Goal: Find specific page/section: Find specific page/section

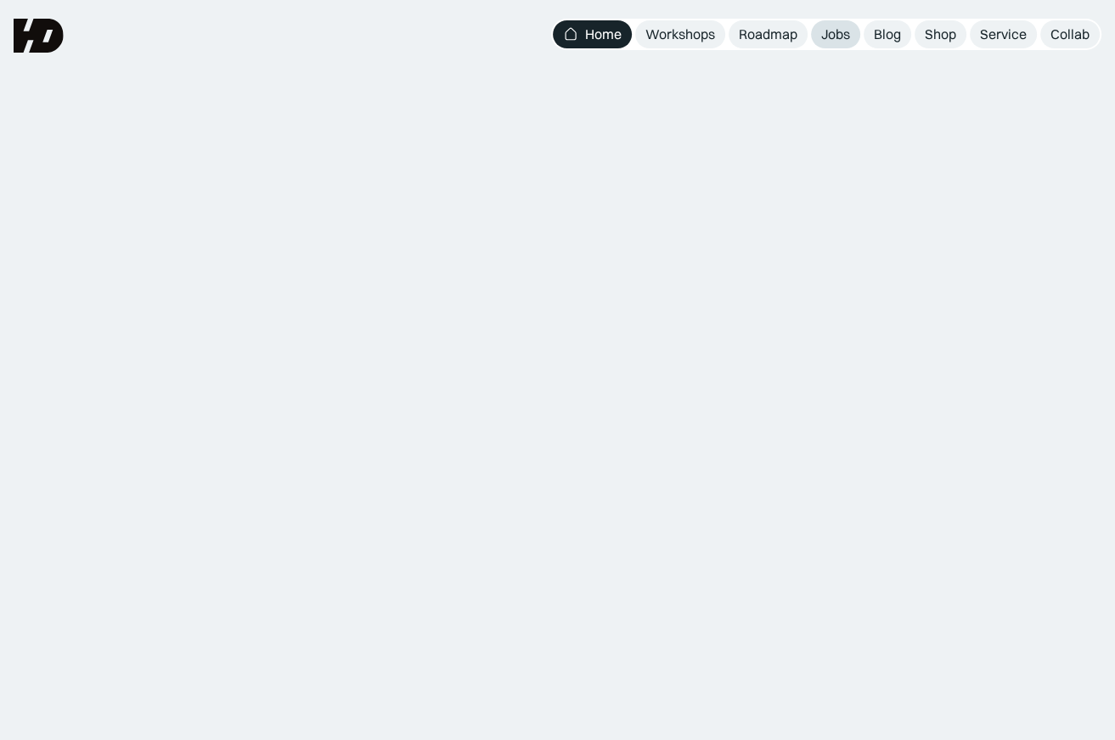
click at [830, 37] on div "Jobs" at bounding box center [835, 34] width 29 height 18
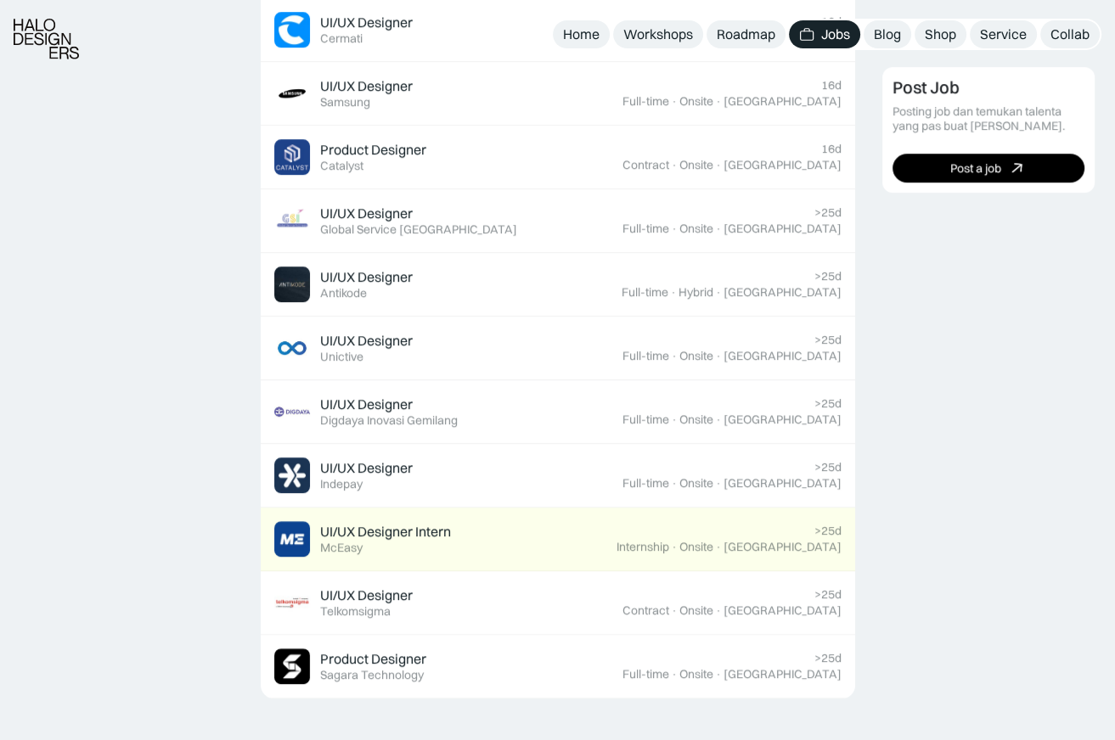
scroll to position [934, 0]
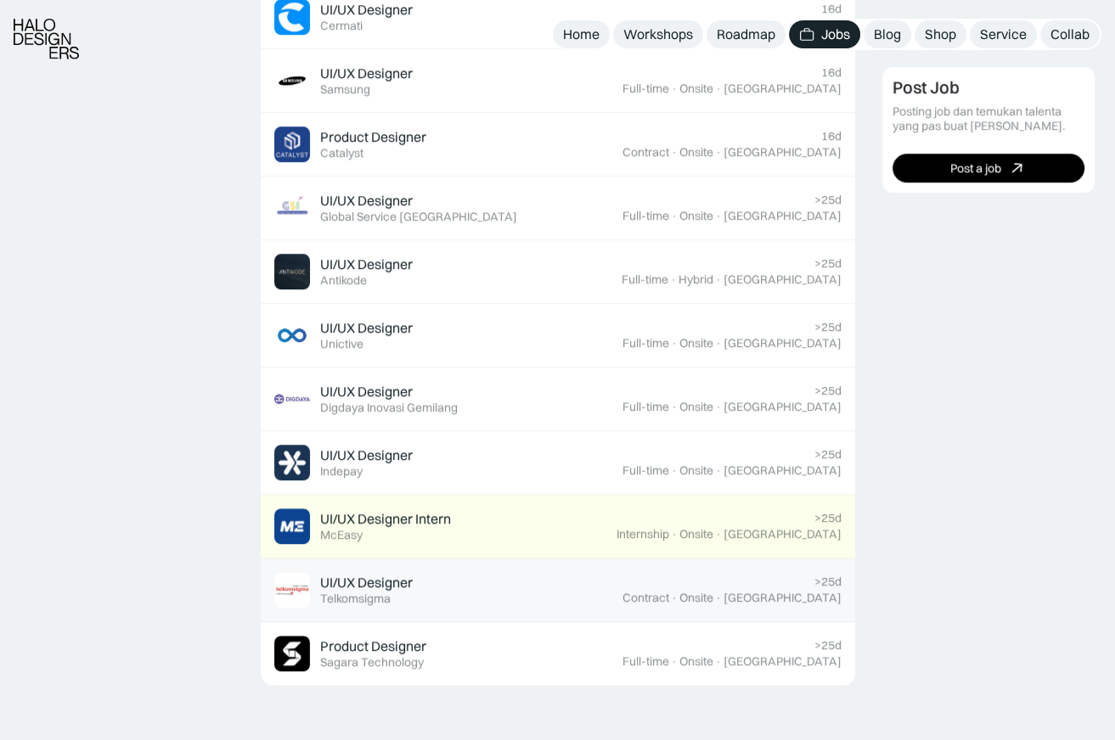
click at [436, 597] on div "UI/UX Designer Featured Telkomsigma" at bounding box center [448, 590] width 348 height 36
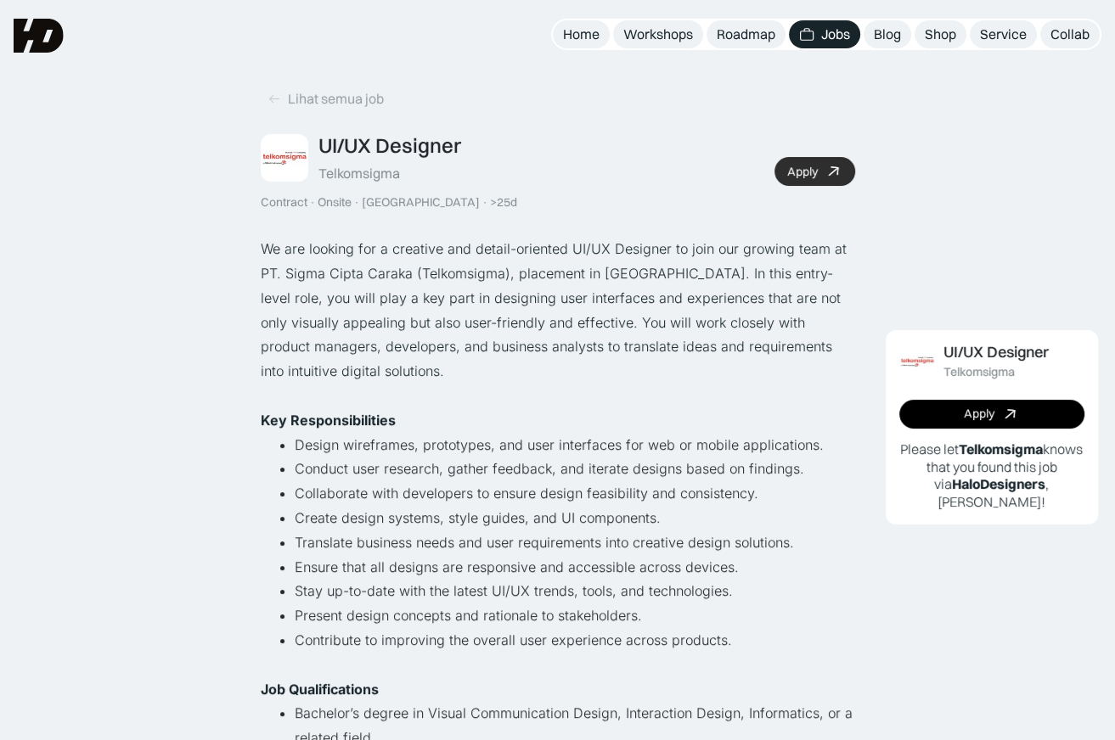
click at [822, 180] on link "Apply" at bounding box center [814, 171] width 81 height 29
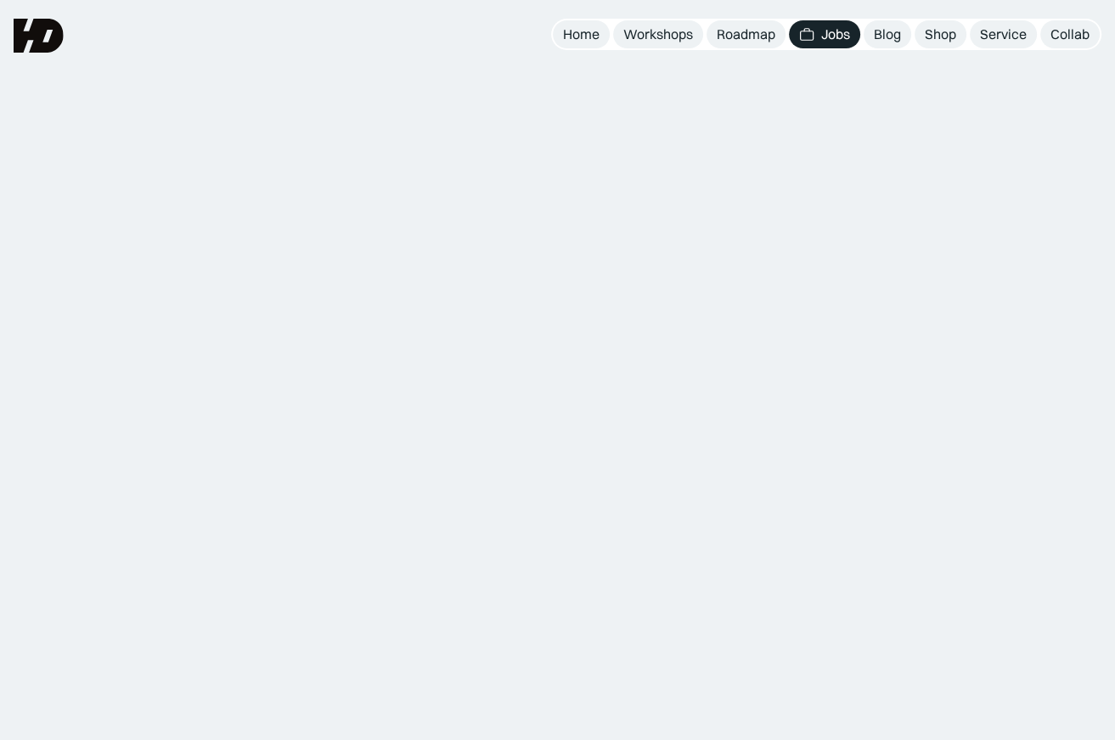
scroll to position [968, 0]
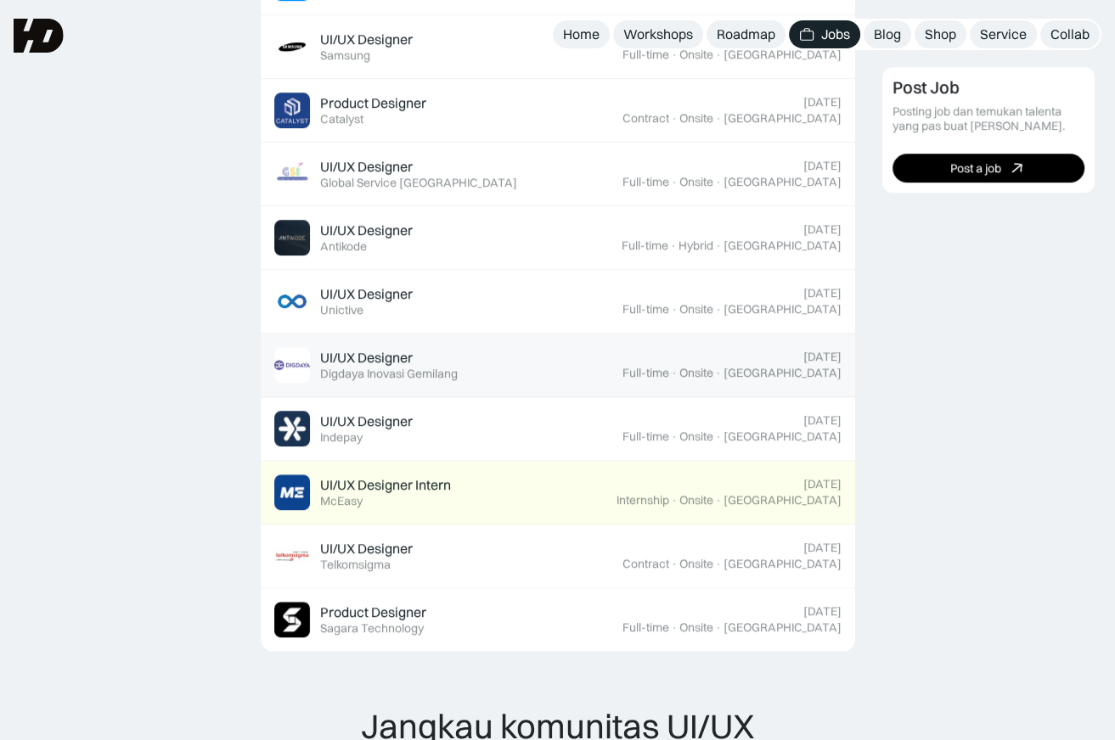
click at [554, 366] on div "UI/UX Designer Featured Digdaya Inovasi Gemilang" at bounding box center [448, 365] width 348 height 36
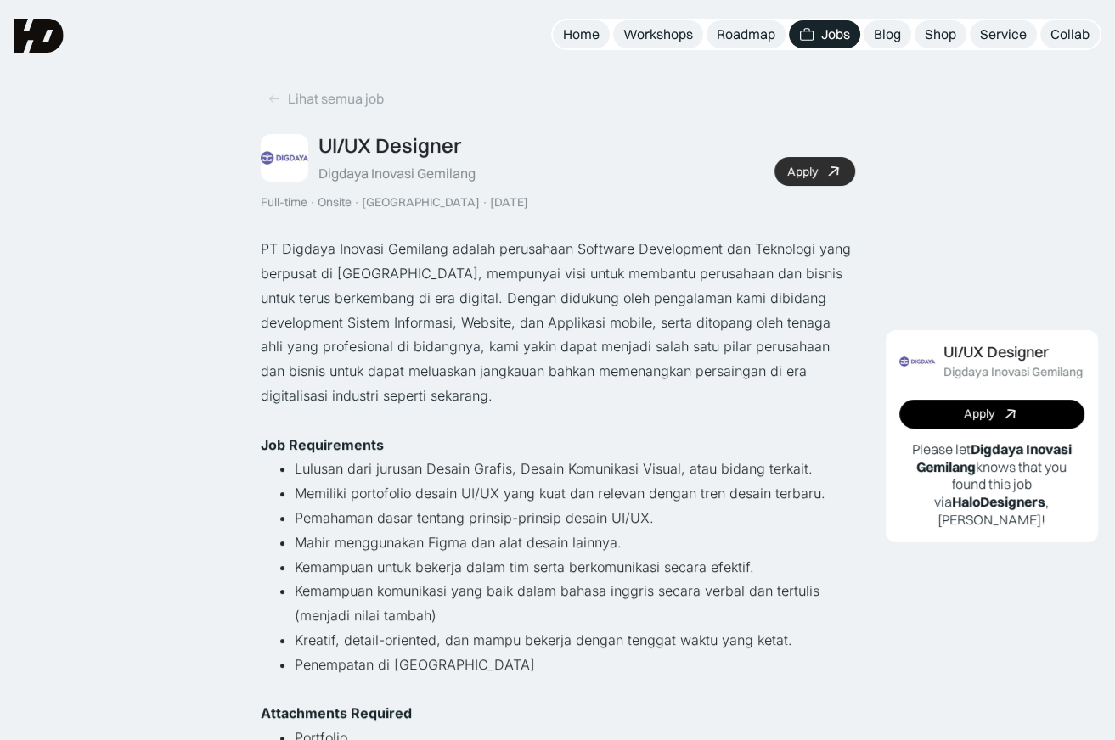
click at [795, 171] on div "Apply" at bounding box center [802, 172] width 31 height 14
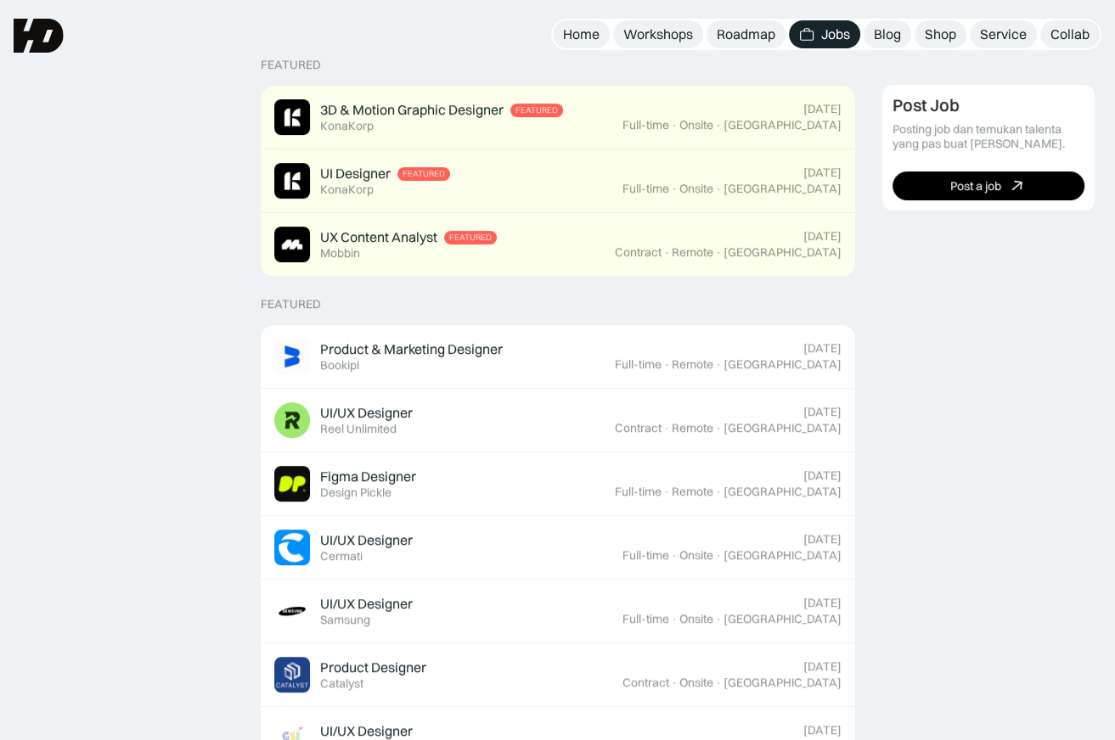
scroll to position [407, 0]
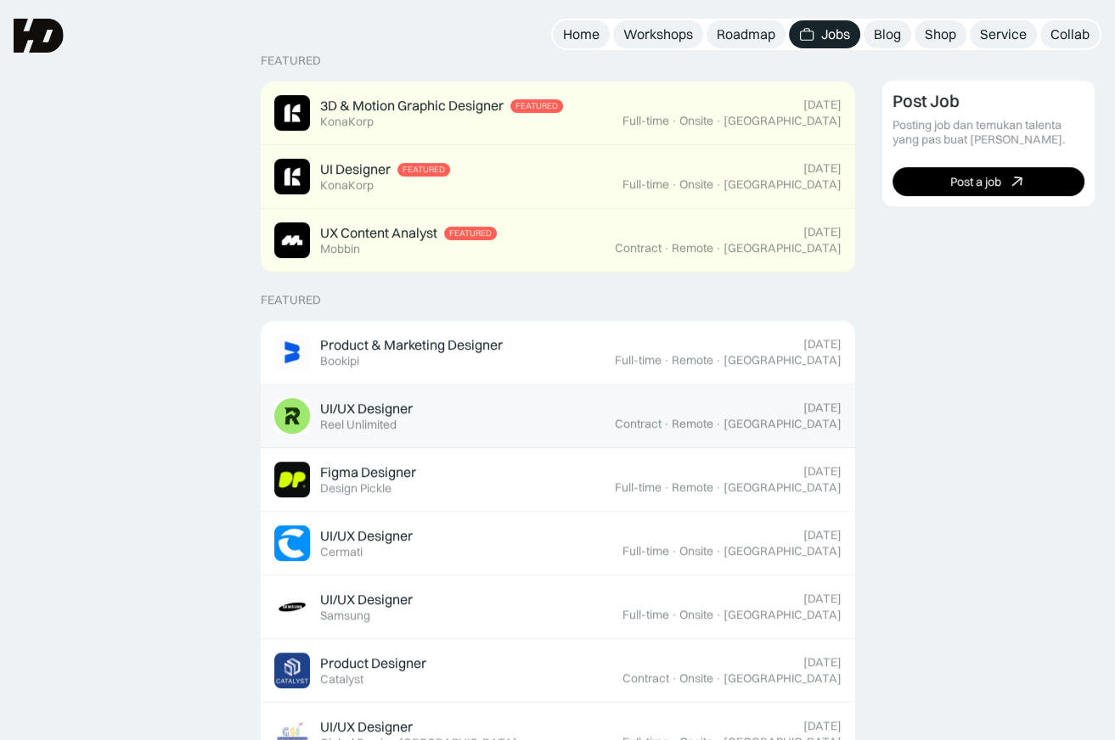
click at [582, 419] on div "UI/UX Designer Featured Reel Unlimited" at bounding box center [444, 416] width 340 height 36
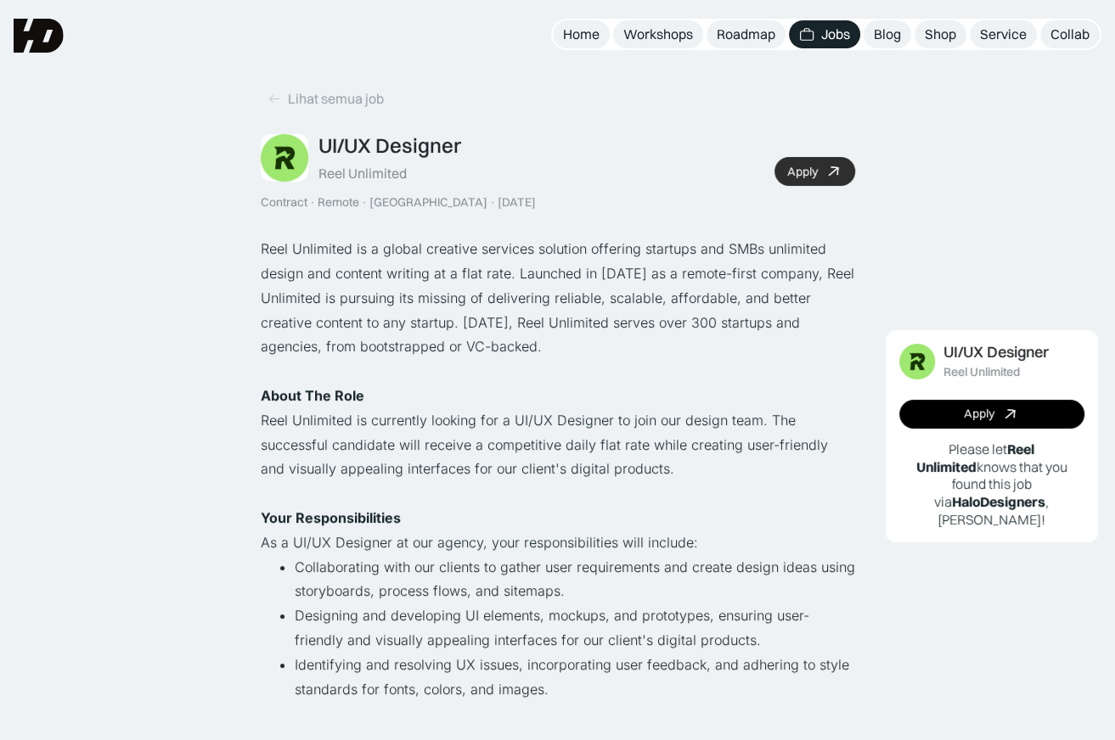
click at [825, 183] on link "Apply" at bounding box center [814, 171] width 81 height 29
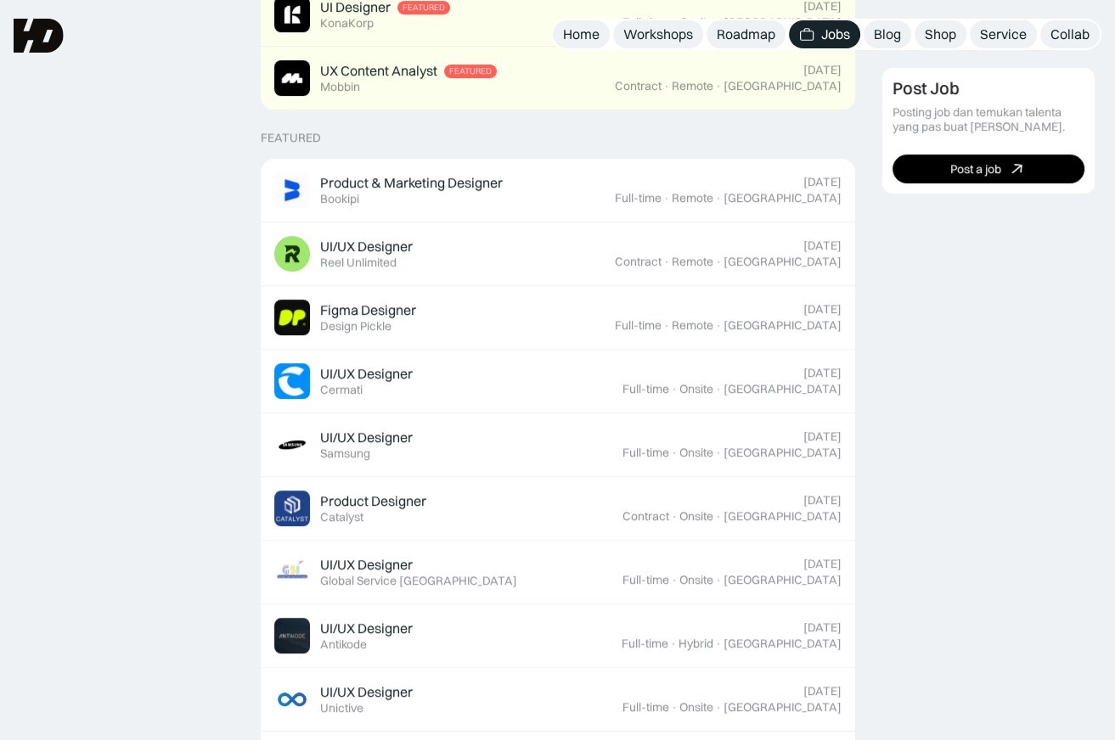
scroll to position [407, 0]
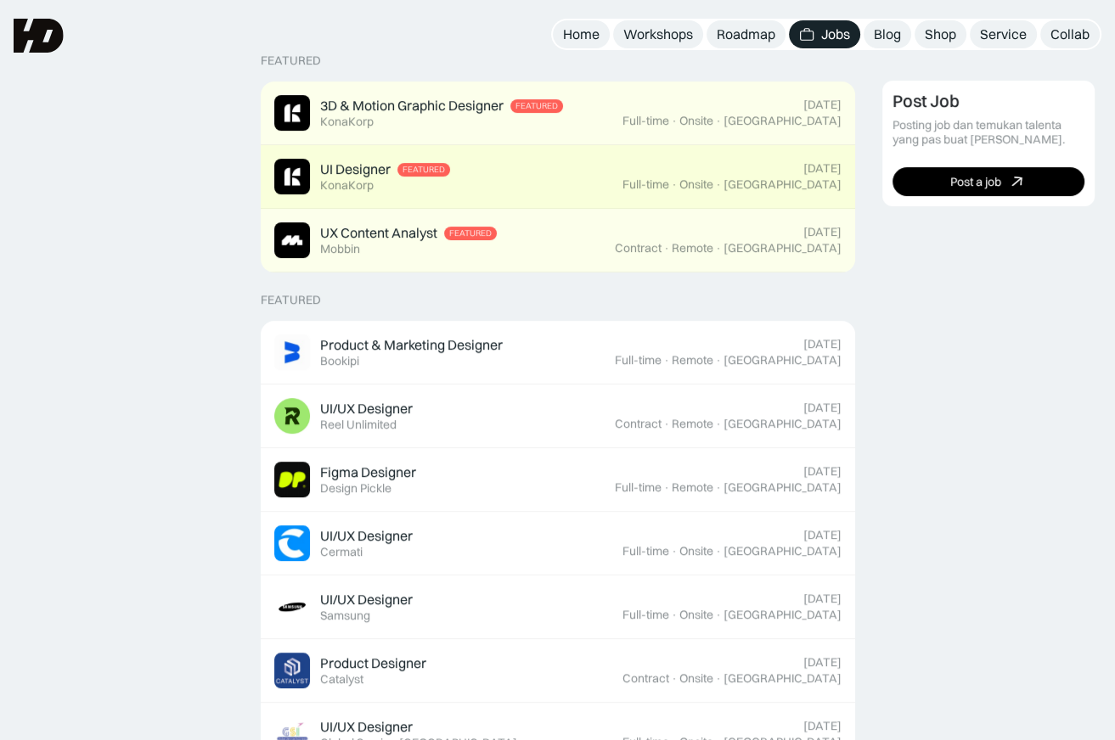
click at [626, 195] on link "UI Designer Featured KonaKorp [DATE] Full-time · Onsite · [GEOGRAPHIC_DATA]" at bounding box center [558, 177] width 594 height 64
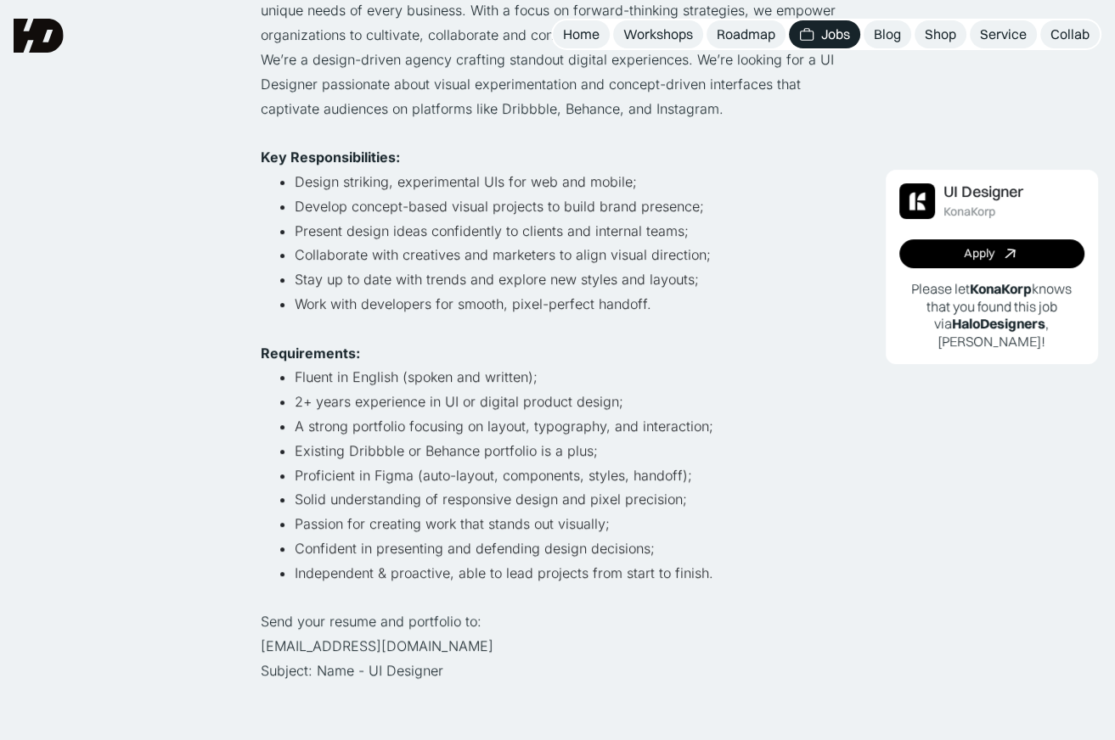
scroll to position [340, 0]
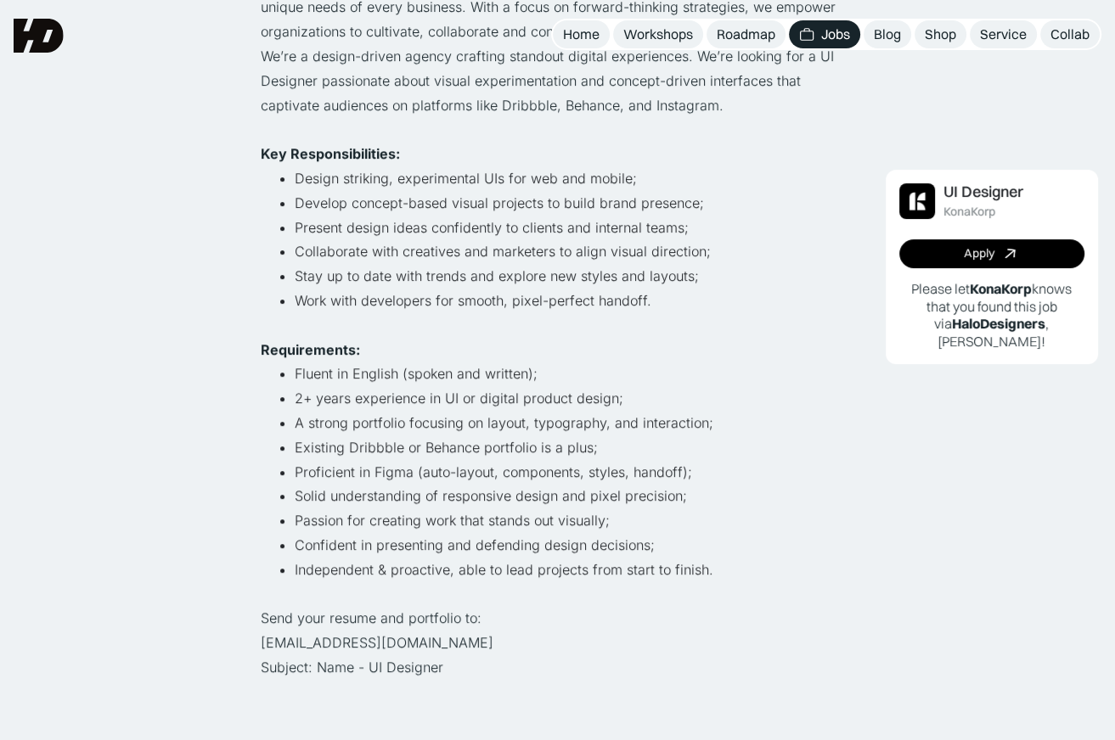
drag, startPoint x: 0, startPoint y: 0, endPoint x: 728, endPoint y: 292, distance: 784.0
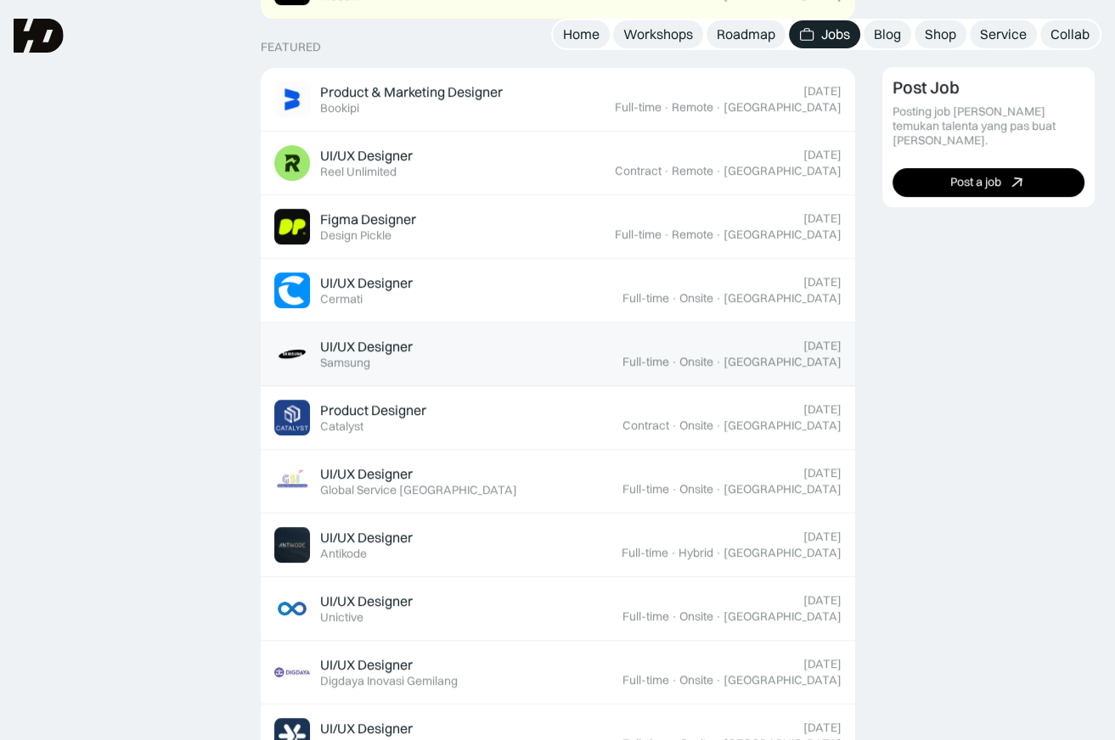
scroll to position [662, 0]
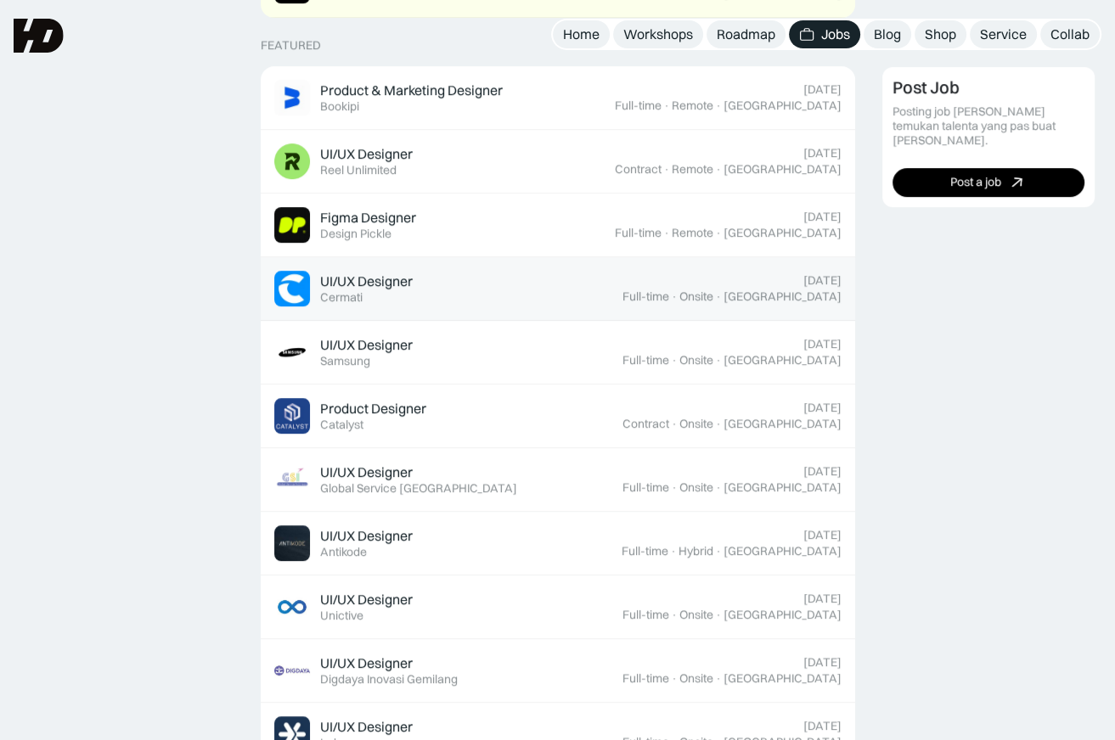
click at [597, 291] on div "UI/UX Designer Featured Cermati" at bounding box center [448, 289] width 348 height 36
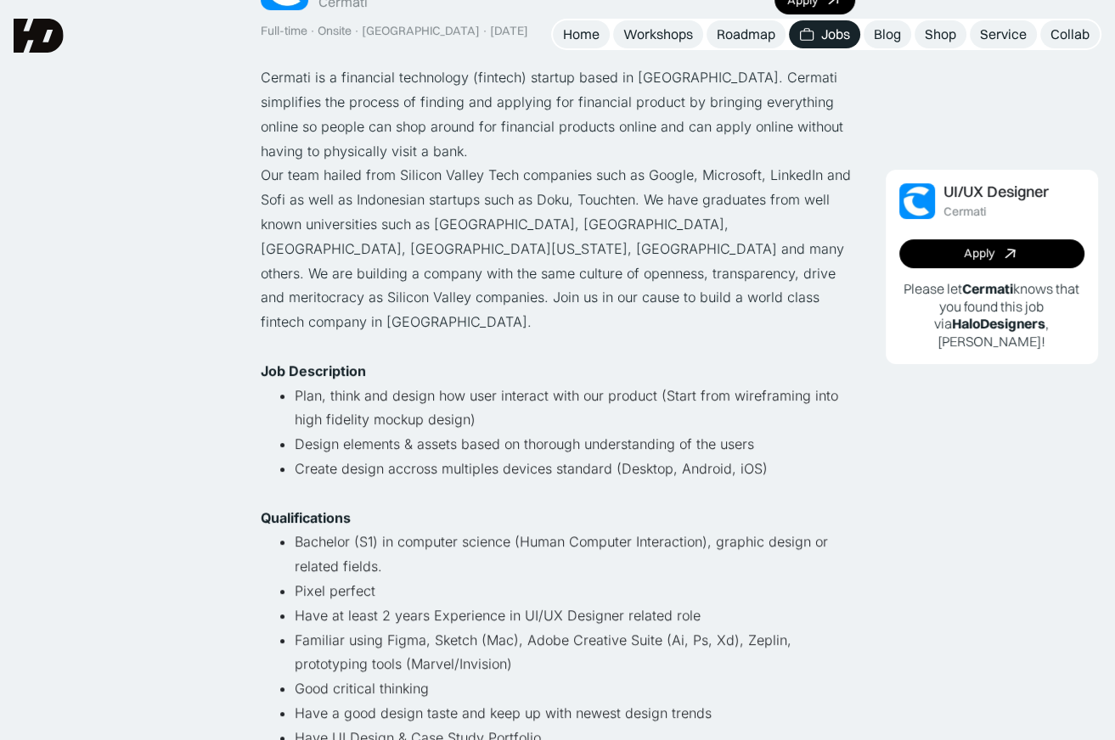
scroll to position [255, 0]
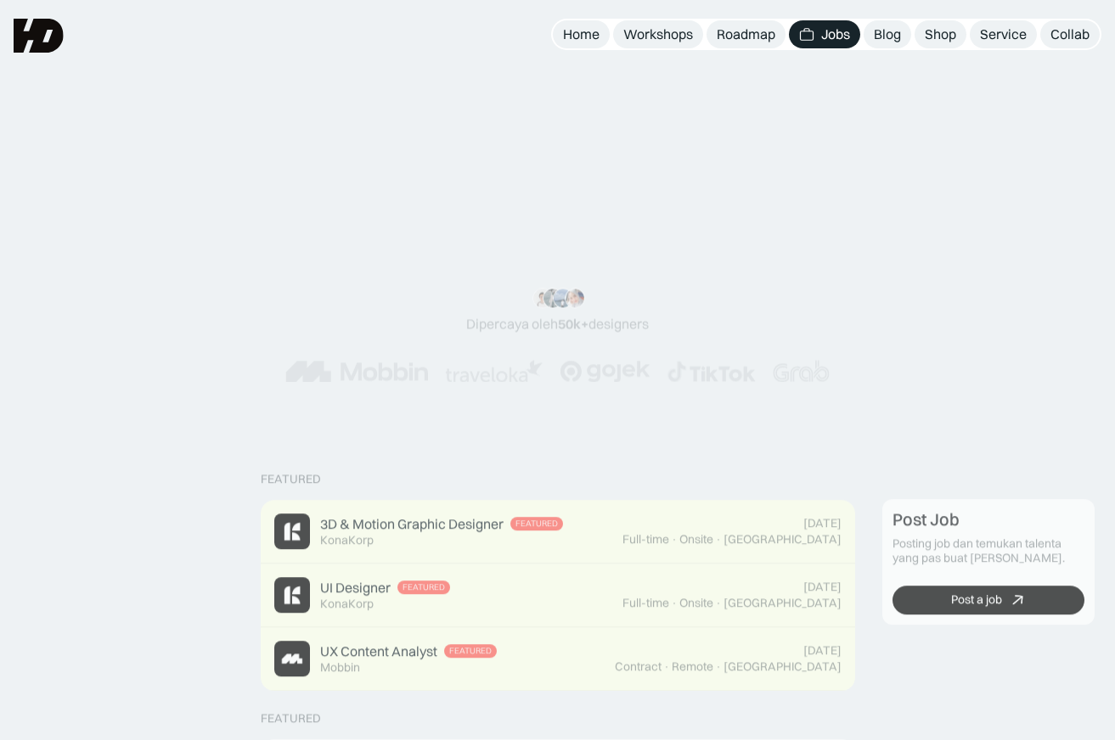
scroll to position [696, 0]
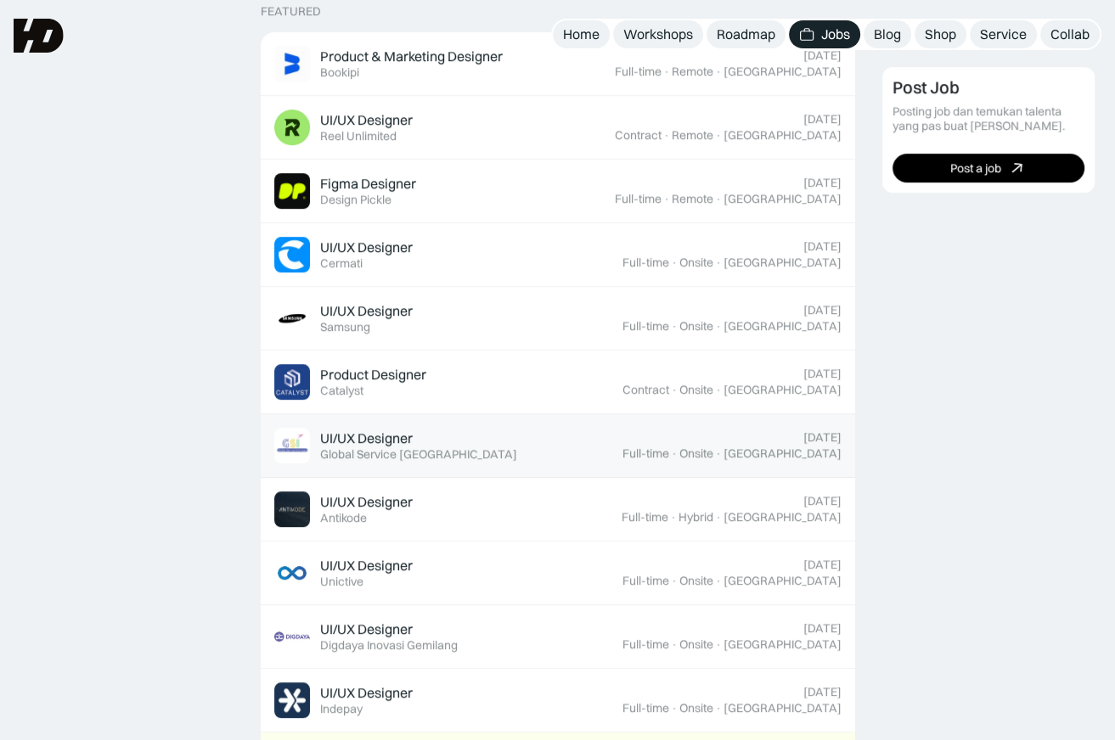
click at [609, 431] on div "UI/UX Designer Featured Global Service Indonesia" at bounding box center [448, 446] width 348 height 36
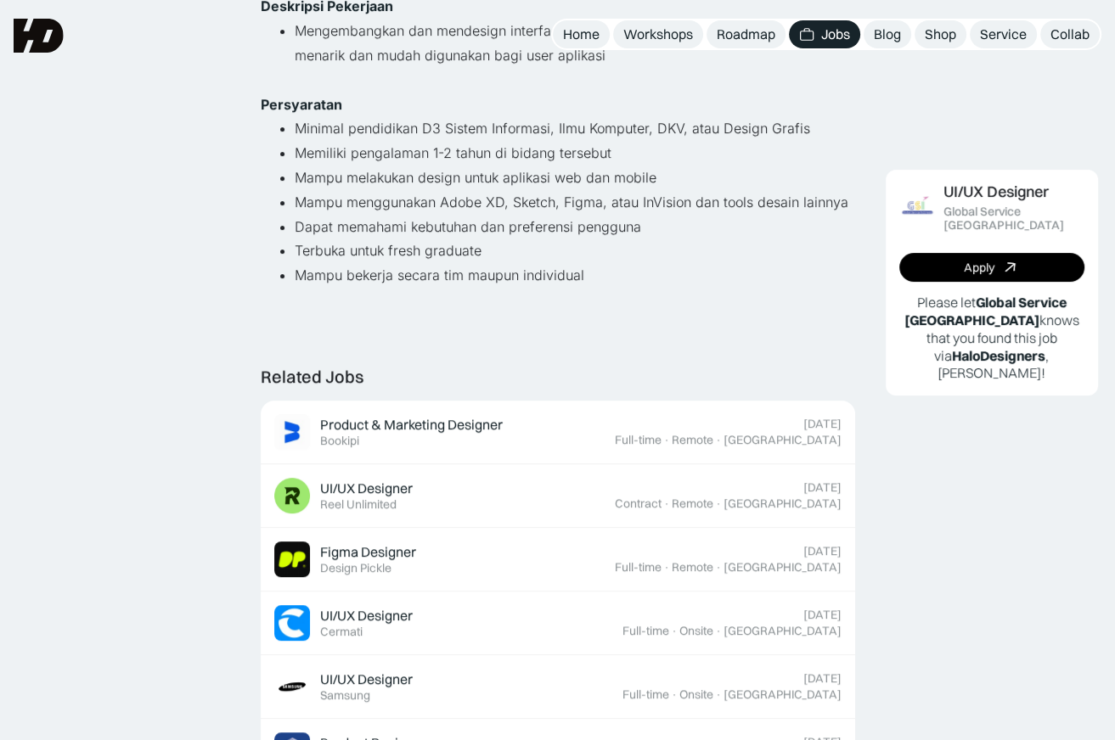
scroll to position [509, 0]
